Goal: Transaction & Acquisition: Purchase product/service

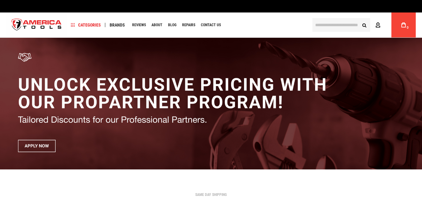
click at [376, 27] on icon at bounding box center [378, 26] width 5 height 6
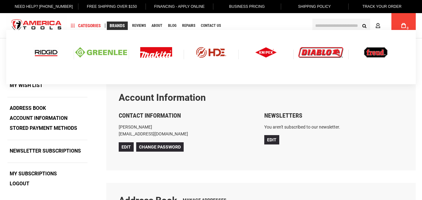
click at [114, 24] on span "Brands" at bounding box center [117, 25] width 15 height 4
click at [156, 54] on img at bounding box center [156, 52] width 32 height 11
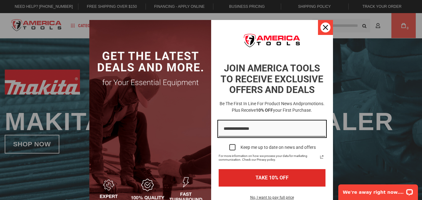
type input "**********"
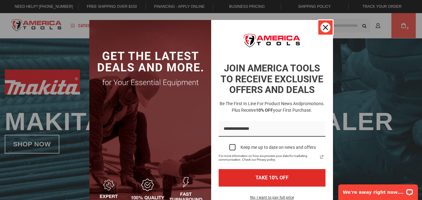
click at [322, 30] on body "The store will not work correctly in the case when cookies are disabled. Langua…" at bounding box center [211, 100] width 422 height 200
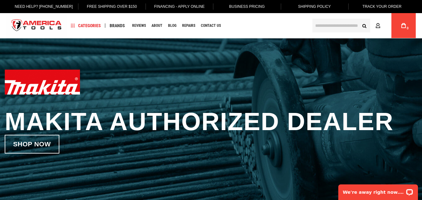
click at [251, 119] on h1 "Makita Authorized Dealer" at bounding box center [211, 122] width 413 height 26
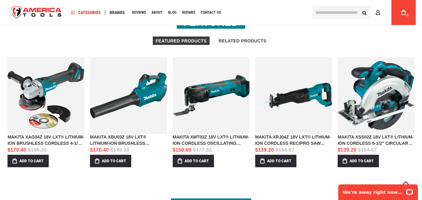
scroll to position [633, 0]
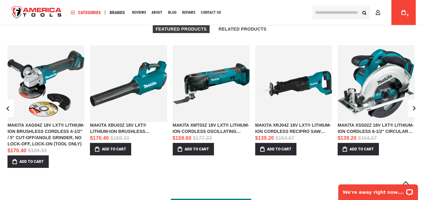
click at [54, 91] on link "MAKITA XAG04Z 18V LXT® LITHIUM-ION BRUSHLESS CORDLESS 4-1/2” / 5" CUT-OFF/ANGLE…" at bounding box center [46, 83] width 77 height 77
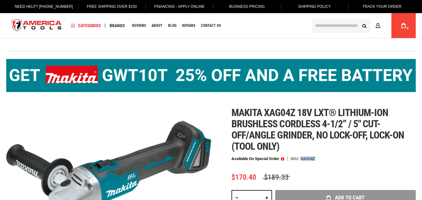
drag, startPoint x: 0, startPoint y: 0, endPoint x: 302, endPoint y: 159, distance: 341.0
click at [302, 159] on div "XAG04Z" at bounding box center [308, 159] width 15 height 4
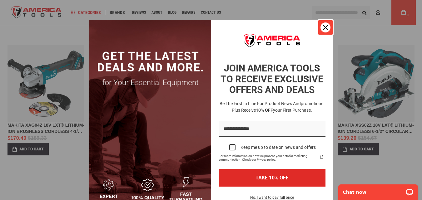
click at [324, 28] on icon "close icon" at bounding box center [325, 27] width 5 height 5
